Goal: Task Accomplishment & Management: Manage account settings

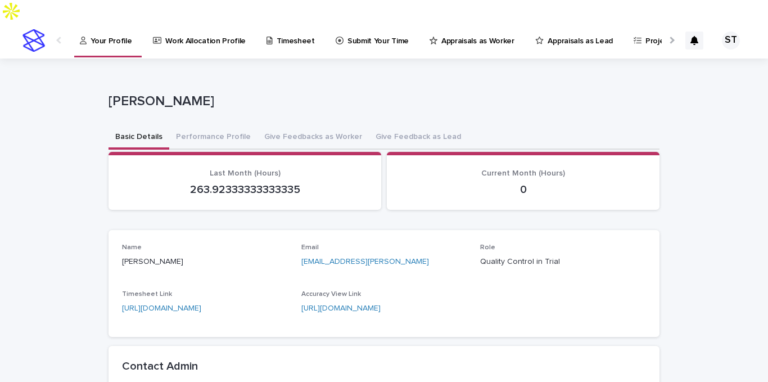
click at [483, 22] on p "Appraisals as Worker" at bounding box center [477, 34] width 73 height 24
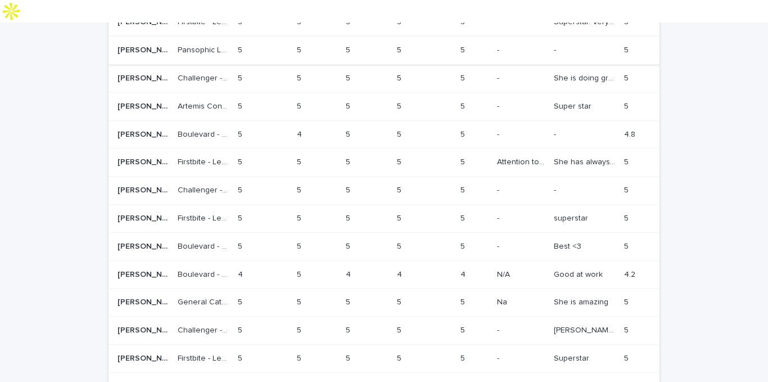
scroll to position [393, 0]
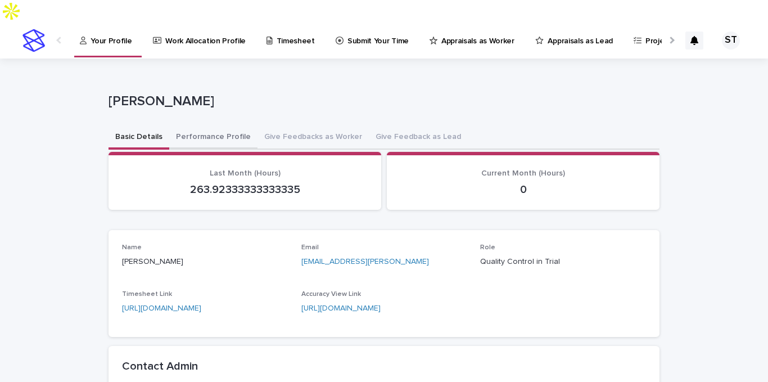
click at [196, 126] on button "Performance Profile" at bounding box center [213, 138] width 88 height 24
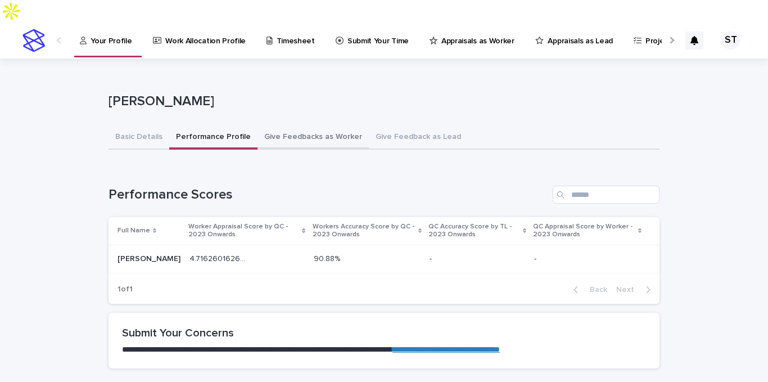
click at [335, 126] on button "Give Feedbacks as Worker" at bounding box center [312, 138] width 111 height 24
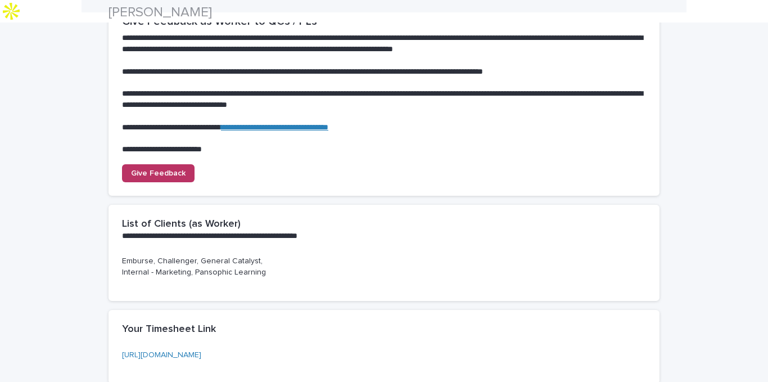
scroll to position [169, 0]
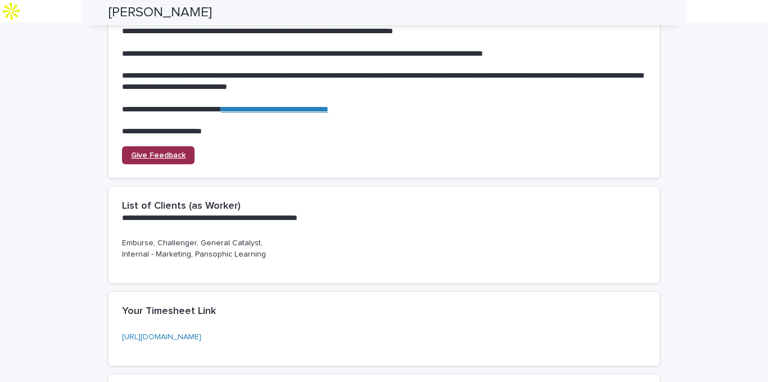
click at [146, 151] on span "Give Feedback" at bounding box center [158, 155] width 55 height 8
